Goal: Task Accomplishment & Management: Manage account settings

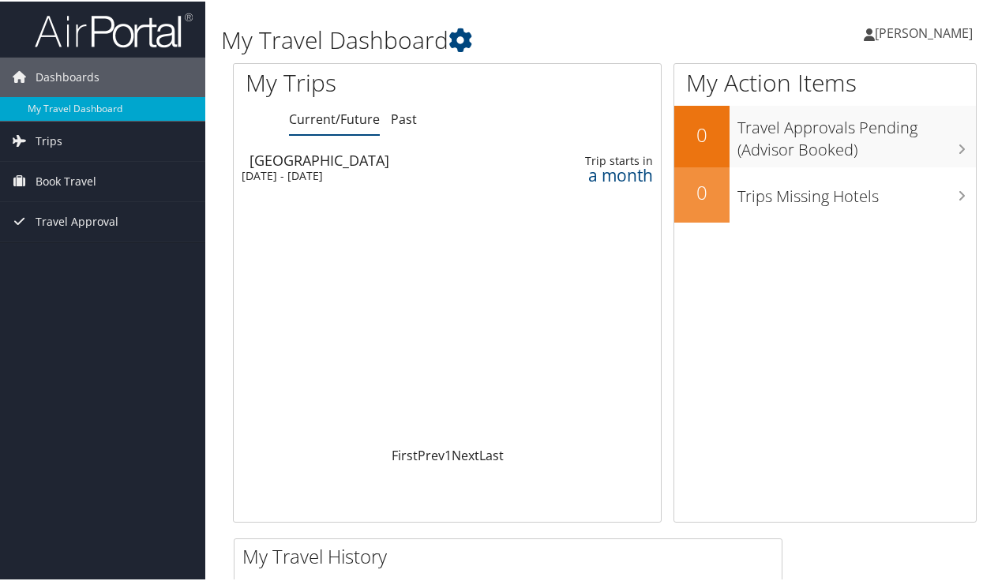
click at [342, 170] on div "Mon 13 Oct 2025 - Fri 17 Oct 2025" at bounding box center [373, 174] width 264 height 14
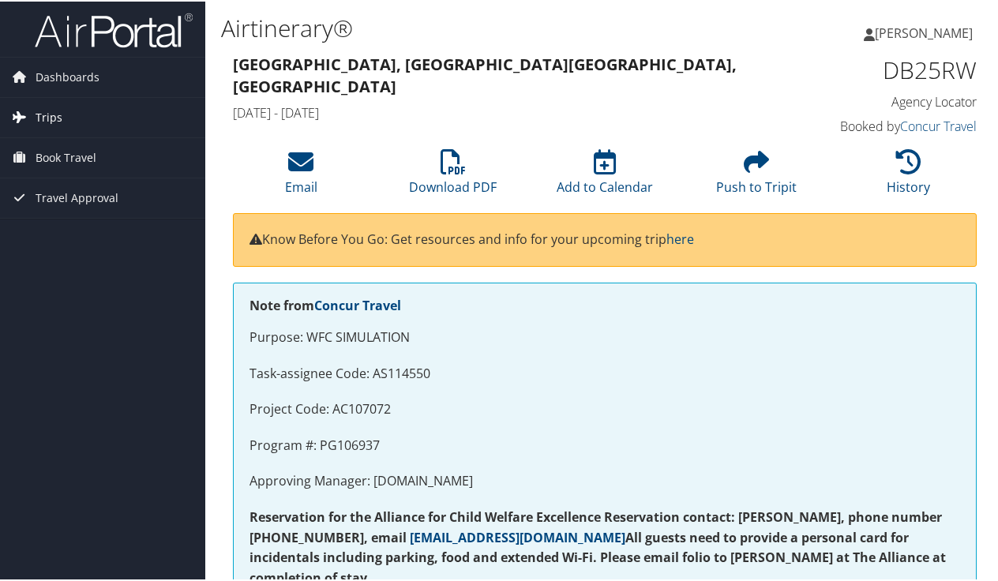
click at [57, 109] on span "Trips" at bounding box center [49, 115] width 27 height 39
click at [54, 227] on span "Book Travel" at bounding box center [66, 227] width 61 height 39
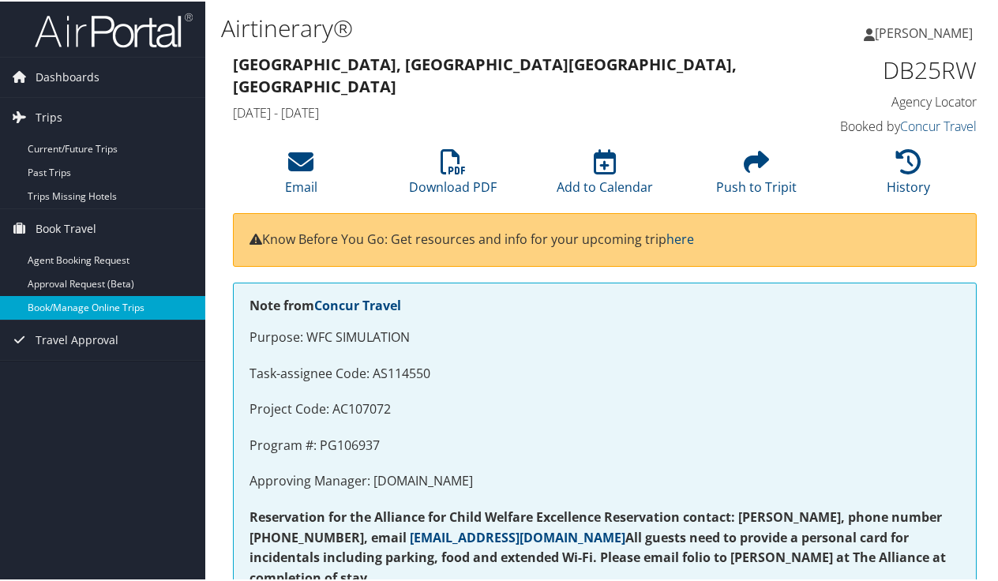
click at [62, 305] on link "Book/Manage Online Trips" at bounding box center [102, 306] width 205 height 24
